Goal: Find specific page/section: Find specific page/section

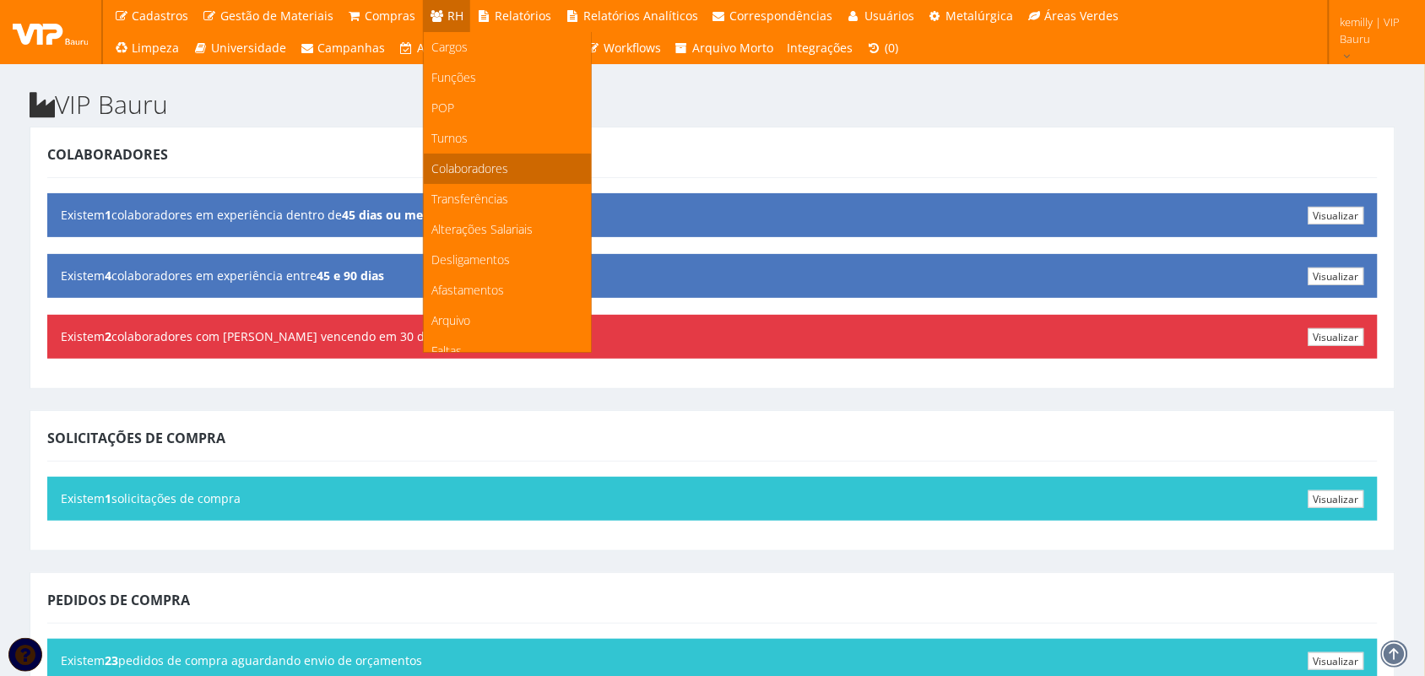
click at [456, 166] on span "Colaboradores" at bounding box center [470, 168] width 77 height 16
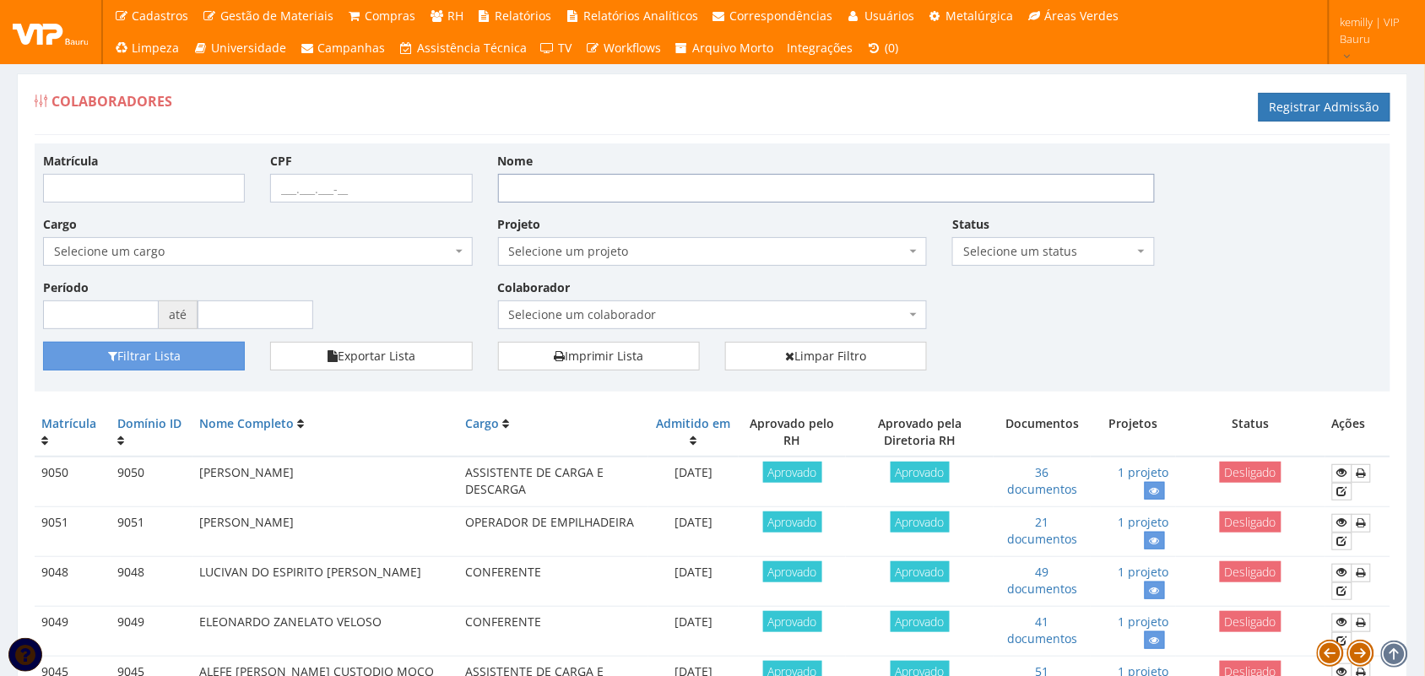
click at [572, 193] on input "Nome" at bounding box center [826, 188] width 657 height 29
type input "magna"
click at [174, 361] on button "Filtrar Lista" at bounding box center [144, 356] width 202 height 29
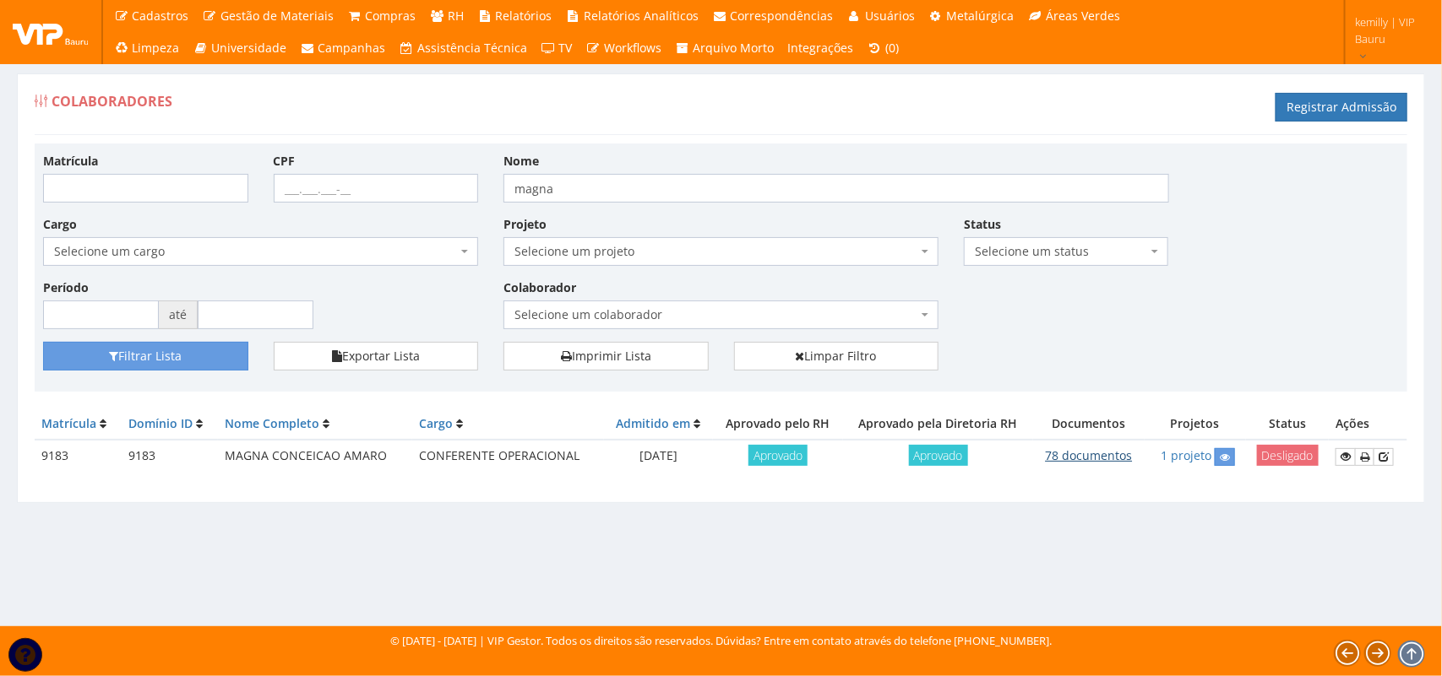
click at [1095, 462] on link "78 documentos" at bounding box center [1088, 456] width 87 height 16
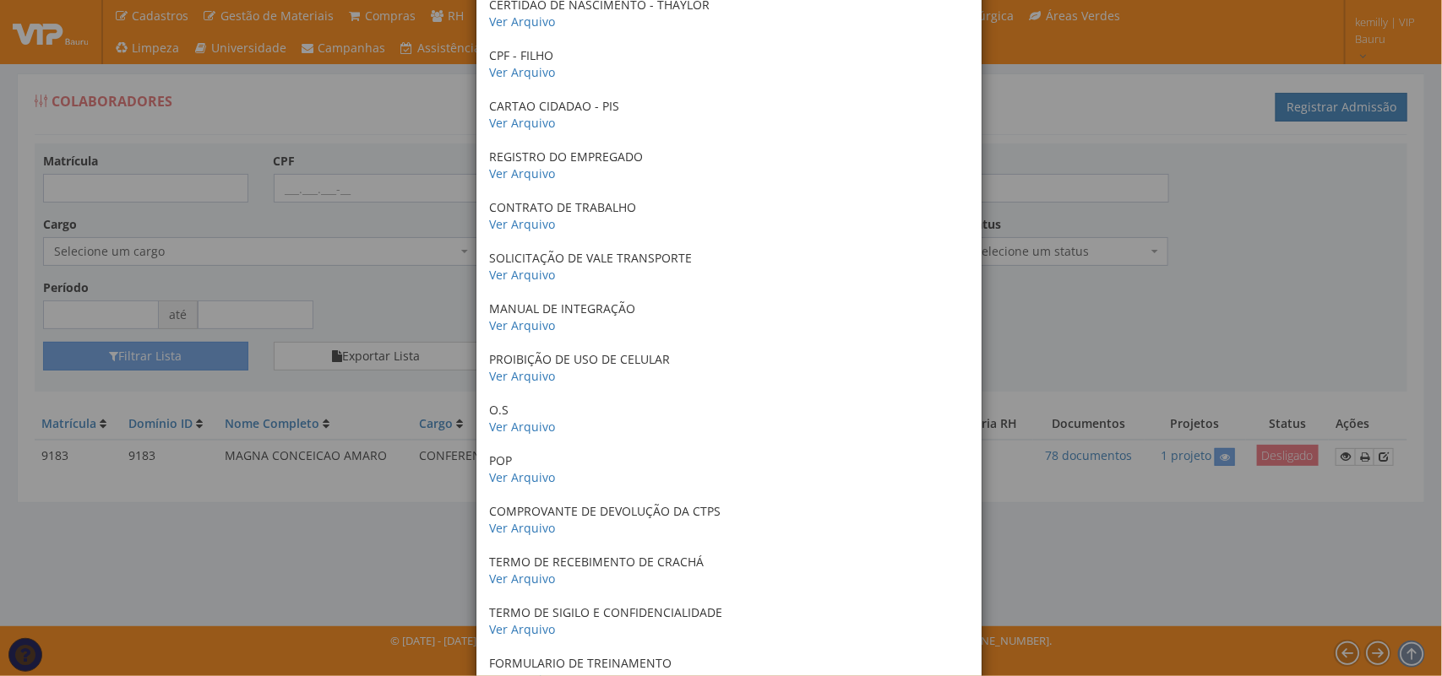
scroll to position [3516, 0]
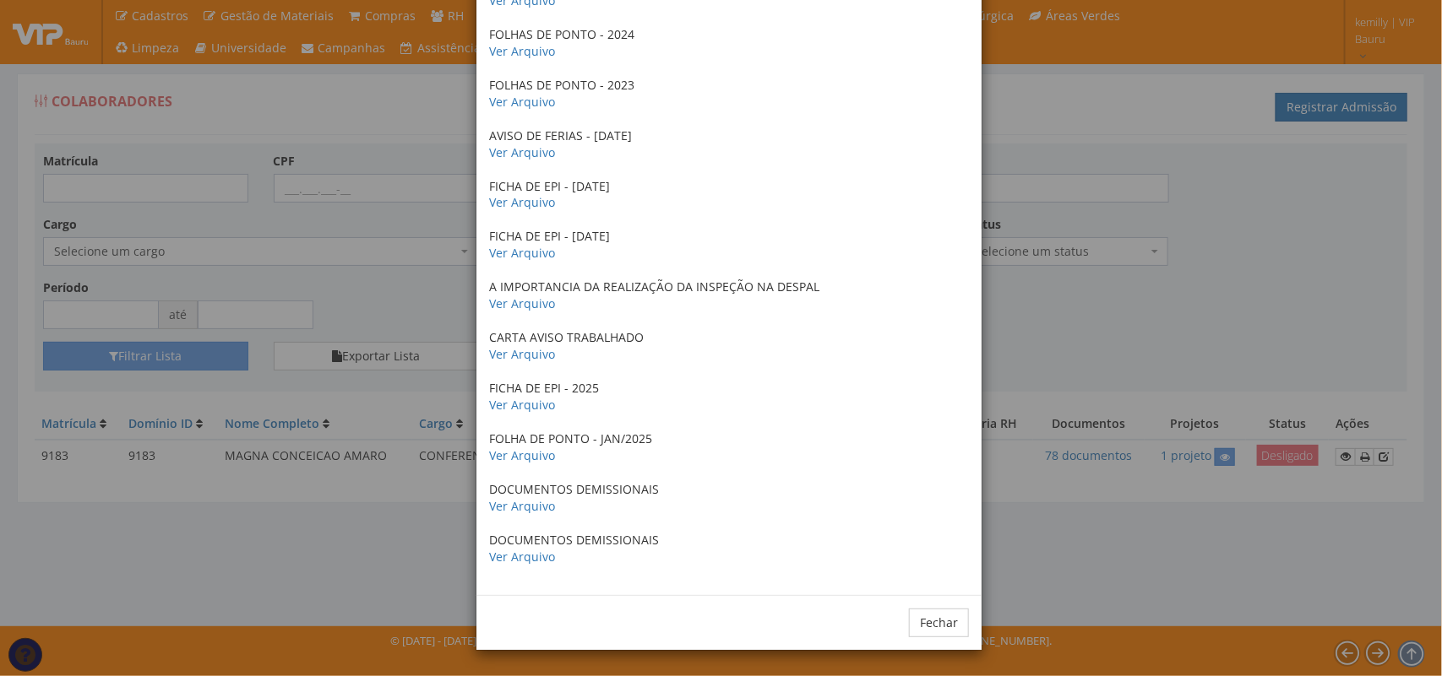
click at [1151, 322] on div "× Documentos / Colaborador: 9183 - MAGNA CONCEICAO AMARO CERTIDAO DE CASAMENTO …" at bounding box center [721, 338] width 1442 height 676
